Goal: Task Accomplishment & Management: Complete application form

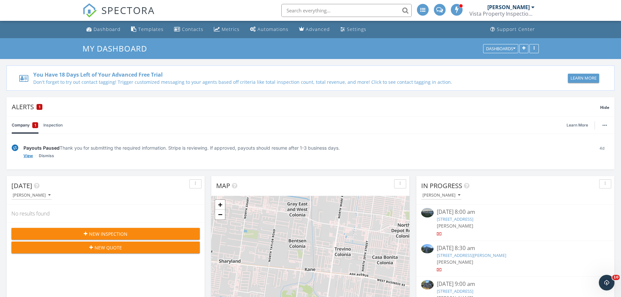
click at [27, 155] on link "View" at bounding box center [27, 156] width 9 height 7
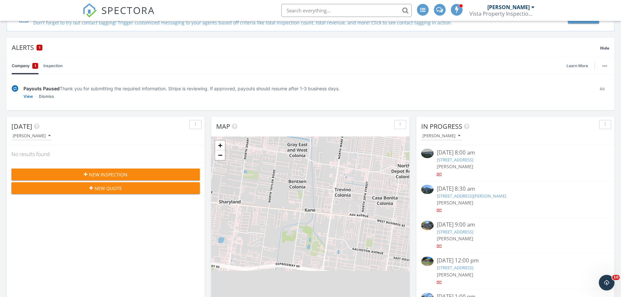
scroll to position [65, 0]
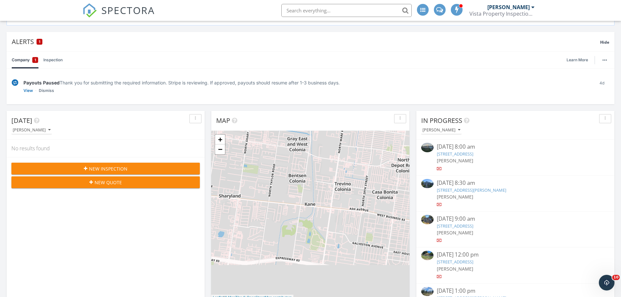
click at [92, 167] on span "New Inspection" at bounding box center [108, 168] width 38 height 7
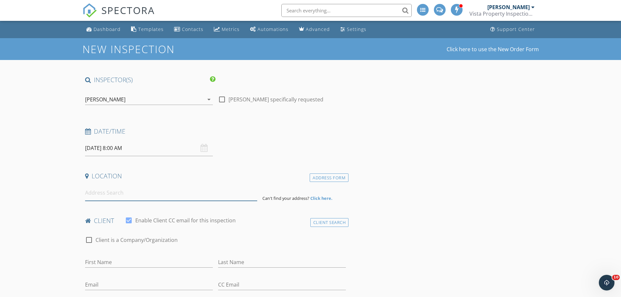
click at [132, 196] on input at bounding box center [171, 193] width 172 height 16
type input "204 North Linda Street, Alton, TX, USA"
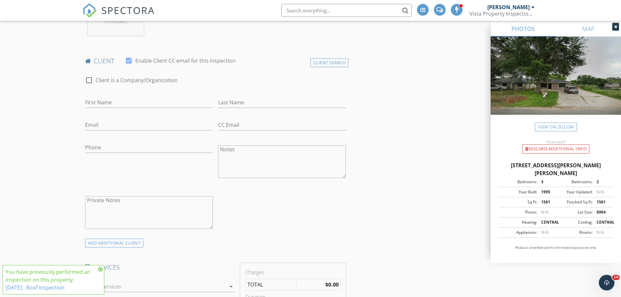
scroll to position [293, 0]
click at [89, 80] on div at bounding box center [88, 79] width 11 height 11
checkbox input "true"
click at [111, 99] on input "Enable Client CC email for this inspection" at bounding box center [215, 102] width 261 height 11
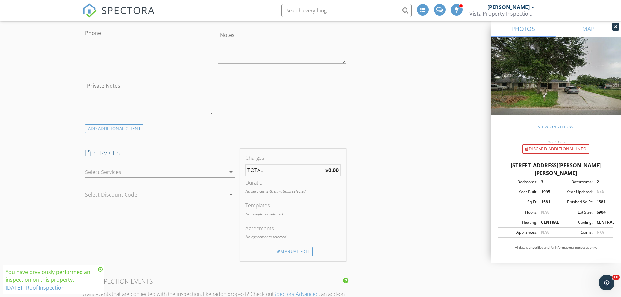
scroll to position [424, 0]
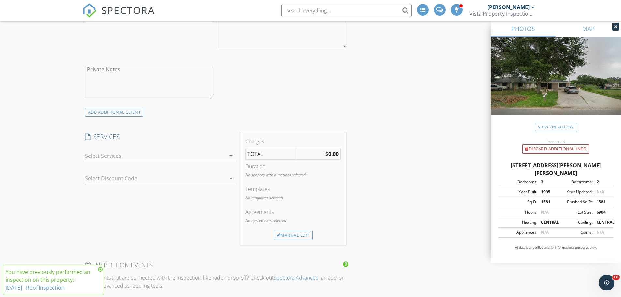
type input "Affordable Homes of [GEOGRAPHIC_DATA][US_STATE] AHSTI"
click at [137, 158] on div at bounding box center [155, 156] width 141 height 10
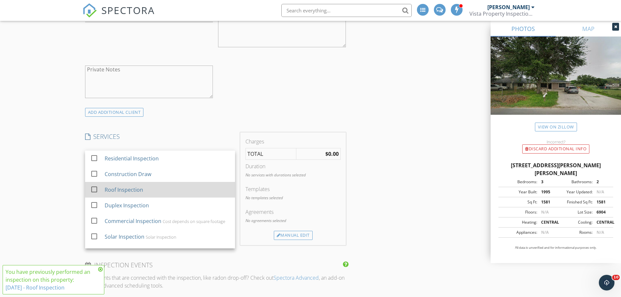
click at [93, 192] on div at bounding box center [94, 189] width 11 height 11
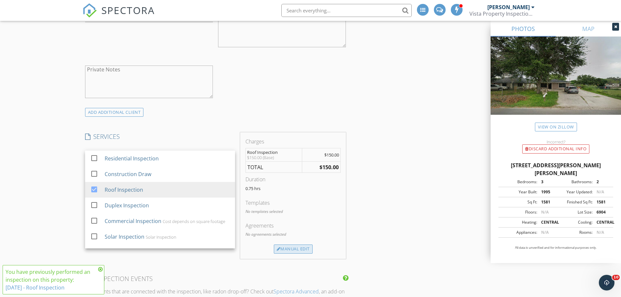
click at [288, 248] on div "Manual Edit" at bounding box center [293, 248] width 39 height 9
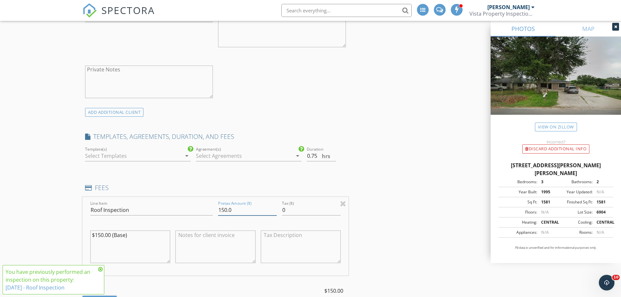
drag, startPoint x: 249, startPoint y: 213, endPoint x: 216, endPoint y: 211, distance: 33.0
click at [216, 211] on div "Pretax Amount ($) 150.0" at bounding box center [247, 210] width 64 height 22
type input "100.00"
click at [446, 212] on div "INSPECTOR(S) check_box Jorge Tirado III PRIMARY Jorge Tirado III arrow_drop_dow…" at bounding box center [310, 253] width 456 height 1202
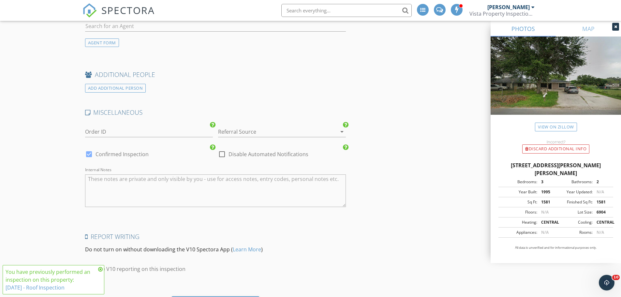
scroll to position [996, 0]
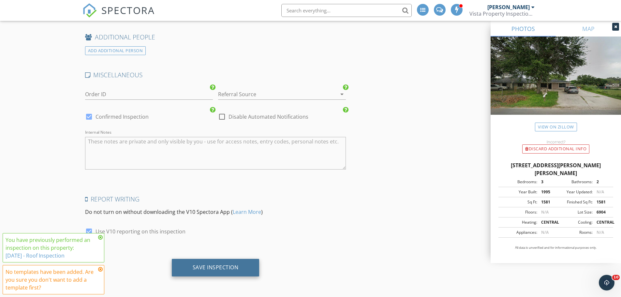
click at [211, 265] on div "Save Inspection" at bounding box center [216, 267] width 46 height 7
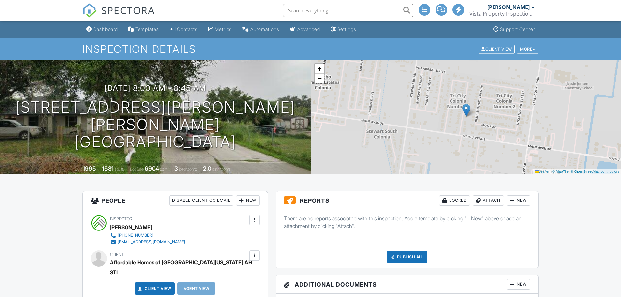
click at [512, 200] on div at bounding box center [512, 200] width 7 height 7
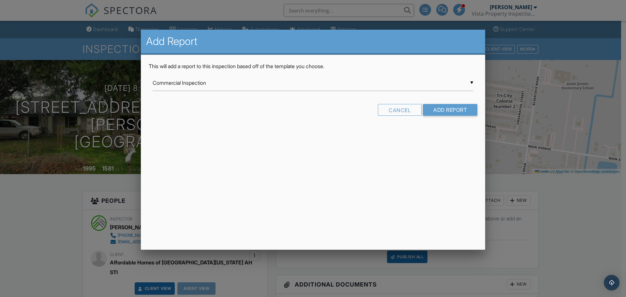
click at [222, 83] on div "▼ Commercial Inspection Commercial Inspection Construction Draw Construction Dr…" at bounding box center [313, 83] width 321 height 16
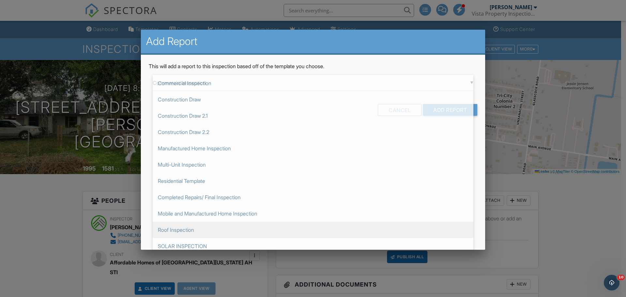
click at [179, 229] on span "Roof Inspection" at bounding box center [313, 230] width 321 height 16
type input "Roof Inspection"
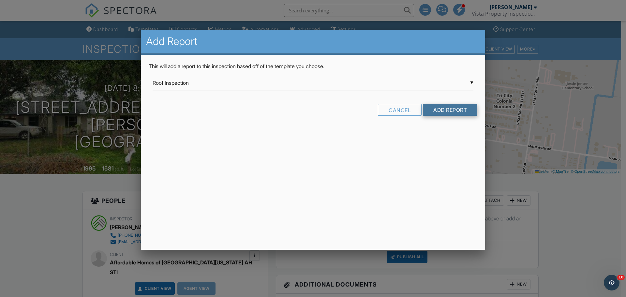
click at [450, 115] on input "Add Report" at bounding box center [450, 110] width 54 height 12
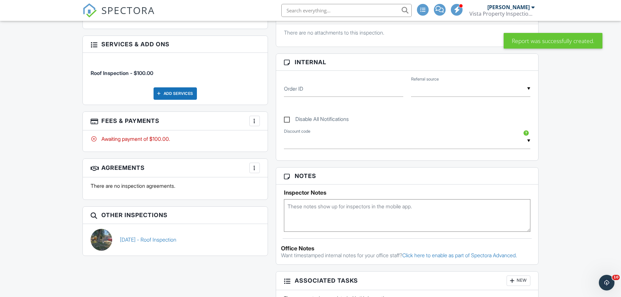
scroll to position [293, 0]
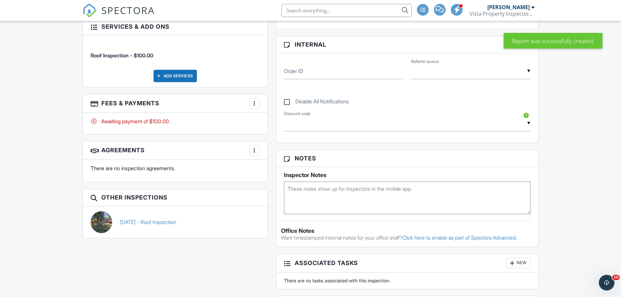
click at [326, 188] on textarea at bounding box center [407, 198] width 247 height 33
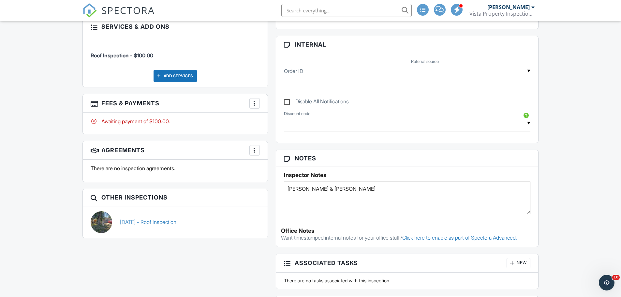
click at [288, 188] on textarea "[PERSON_NAME] & [PERSON_NAME]" at bounding box center [407, 198] width 247 height 33
click at [364, 195] on textarea "FINAL ROOF INSPECTION [PERSON_NAME] & [PERSON_NAME]" at bounding box center [407, 198] width 247 height 33
click at [286, 209] on textarea "FINAL ROOF INSPECTION [PERSON_NAME] & [PERSON_NAME] [PHONE_NUMBER] Was told tha…" at bounding box center [407, 198] width 247 height 33
click at [481, 212] on textarea "FINAL ROOF INSPECTION [PERSON_NAME] & [PERSON_NAME] [PHONE_NUMBER] **Was told t…" at bounding box center [407, 198] width 247 height 33
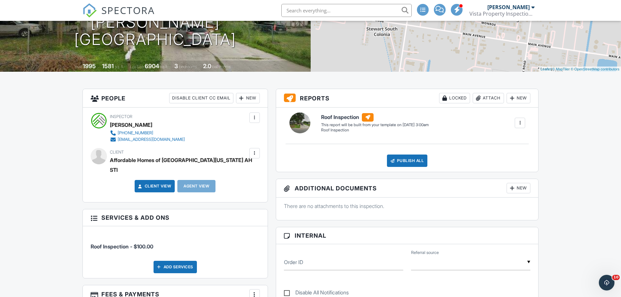
scroll to position [0, 0]
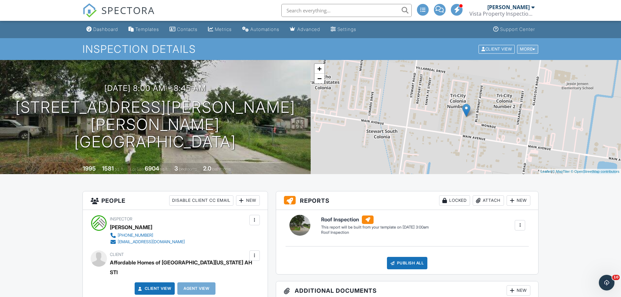
type textarea "FINAL ROOF INSPECTION [PERSON_NAME] & [PERSON_NAME] [PHONE_NUMBER] **Was told t…"
click at [533, 48] on div at bounding box center [533, 49] width 3 height 4
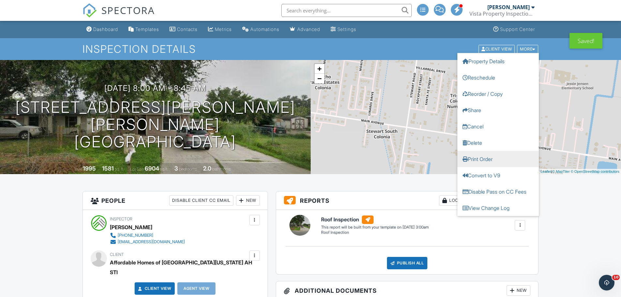
click at [477, 161] on link "Print Order" at bounding box center [497, 159] width 81 height 16
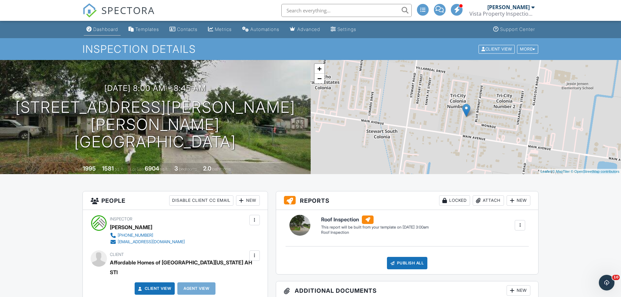
click at [117, 31] on div "Dashboard" at bounding box center [105, 29] width 25 height 6
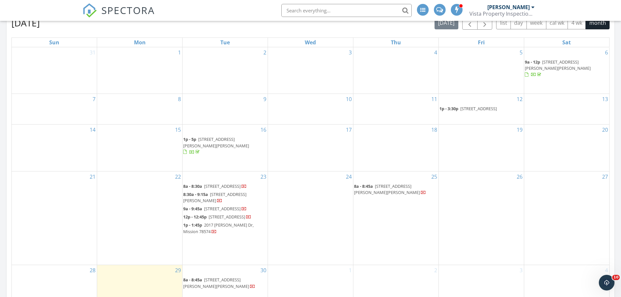
scroll to position [358, 0]
